Goal: Task Accomplishment & Management: Manage account settings

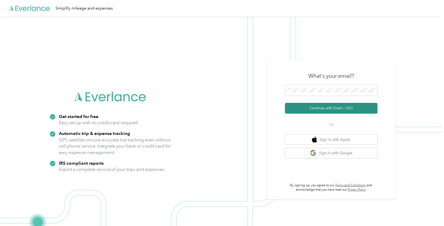
click at [336, 109] on button "Continue with Email / SSO" at bounding box center [331, 108] width 93 height 11
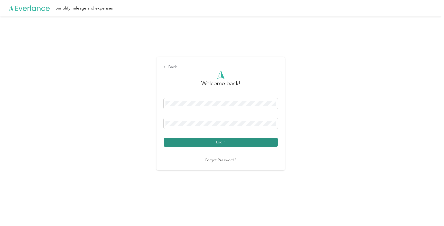
click at [215, 143] on button "Login" at bounding box center [221, 142] width 114 height 9
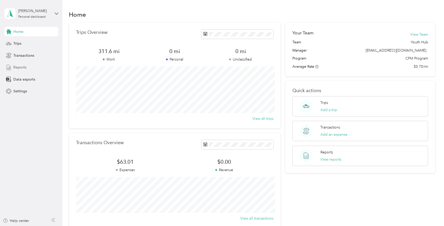
click at [37, 66] on div "Reports" at bounding box center [31, 67] width 54 height 9
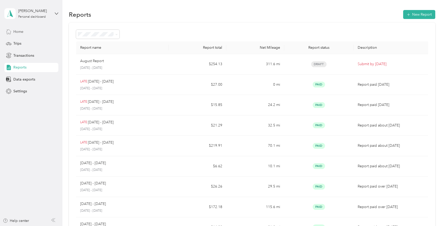
click at [28, 34] on div "Home" at bounding box center [31, 31] width 54 height 9
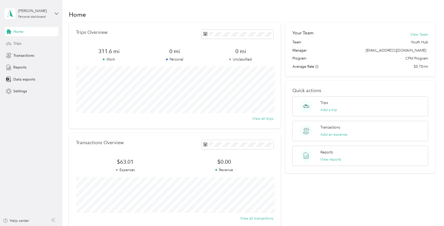
click at [20, 45] on span "Trips" at bounding box center [17, 43] width 8 height 5
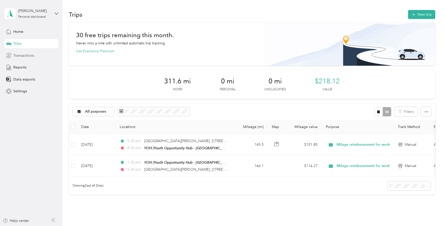
click at [32, 58] on span "Transactions" at bounding box center [23, 55] width 21 height 5
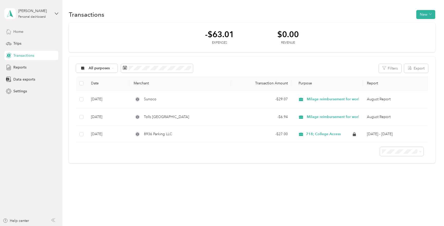
click at [25, 32] on div "Home" at bounding box center [31, 31] width 54 height 9
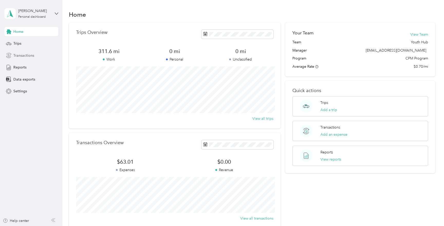
click at [20, 53] on span "Transactions" at bounding box center [23, 55] width 21 height 5
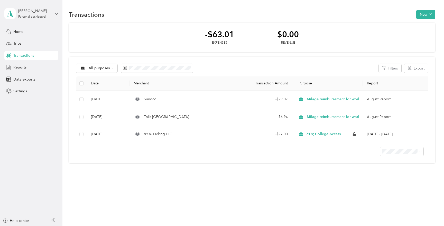
click at [56, 13] on icon at bounding box center [57, 14] width 4 height 4
click at [34, 93] on div "Settings" at bounding box center [31, 91] width 54 height 9
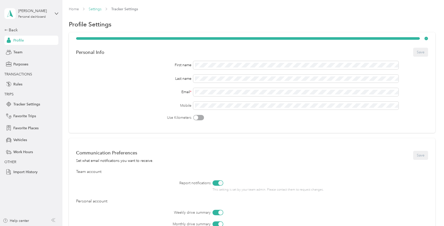
click at [96, 7] on link "Settings" at bounding box center [95, 9] width 13 height 4
click at [185, 25] on div "Profile Settings" at bounding box center [252, 24] width 367 height 11
click at [42, 51] on div "Team" at bounding box center [31, 52] width 54 height 9
